Goal: Information Seeking & Learning: Learn about a topic

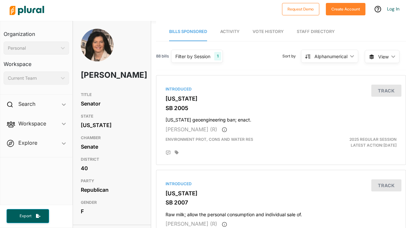
click at [235, 31] on span "Activity" at bounding box center [229, 31] width 19 height 5
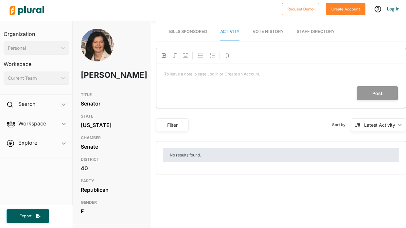
click at [268, 31] on span "Vote History" at bounding box center [267, 31] width 31 height 5
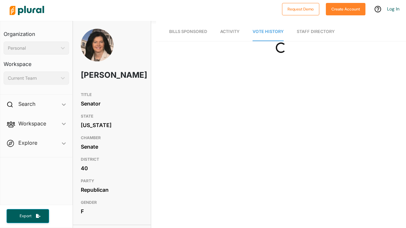
click at [304, 28] on link "Staff Directory" at bounding box center [315, 32] width 38 height 19
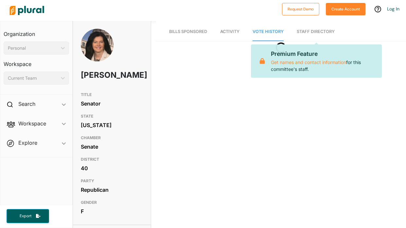
click at [190, 27] on link "Bills Sponsored" at bounding box center [188, 32] width 38 height 19
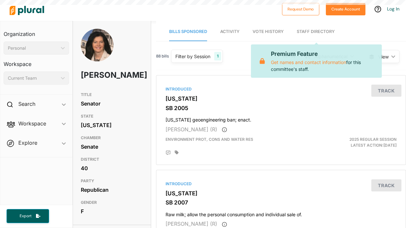
click at [191, 32] on span "Bills Sponsored" at bounding box center [188, 31] width 38 height 5
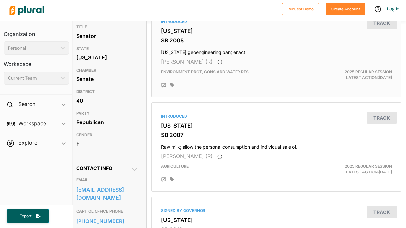
scroll to position [0, 5]
